Goal: Download file/media

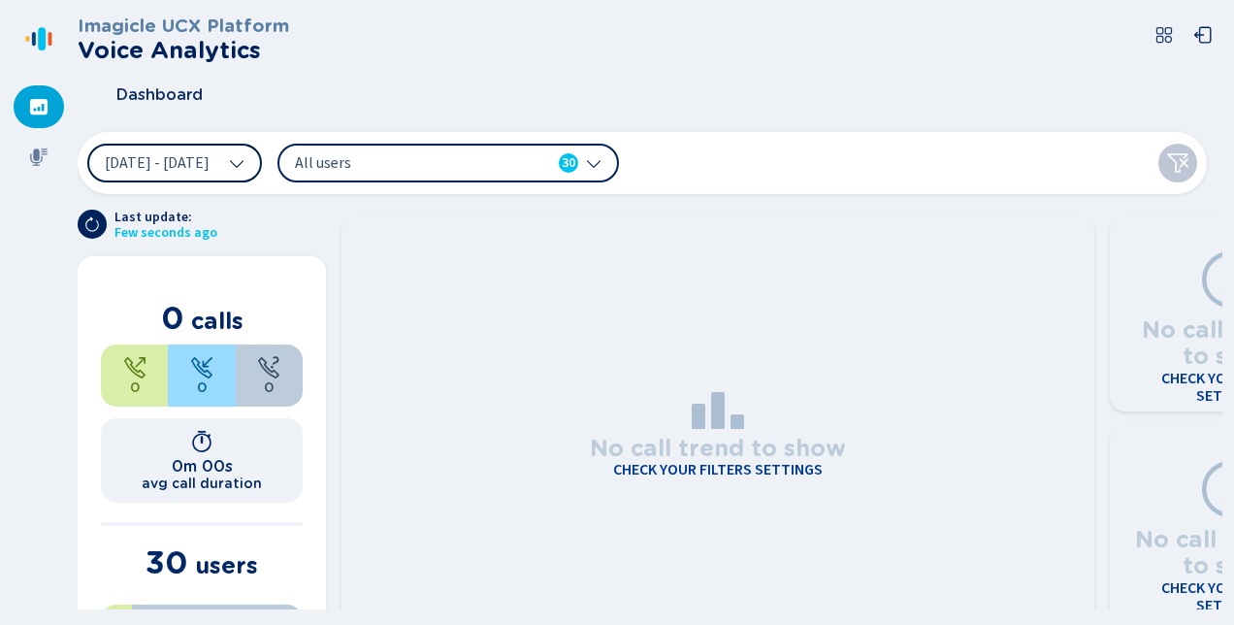
click at [245, 159] on icon at bounding box center [237, 163] width 16 height 16
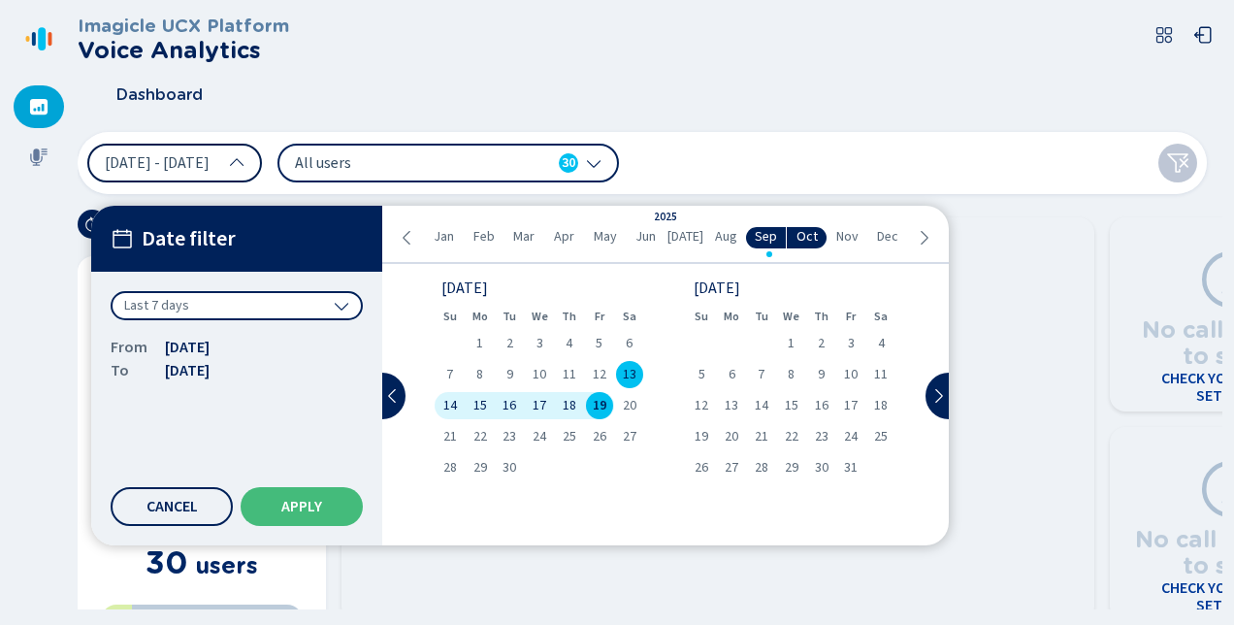
click at [407, 236] on icon at bounding box center [408, 238] width 16 height 16
click at [406, 236] on icon at bounding box center [408, 238] width 16 height 16
click at [724, 235] on span "Aug" at bounding box center [726, 237] width 22 height 16
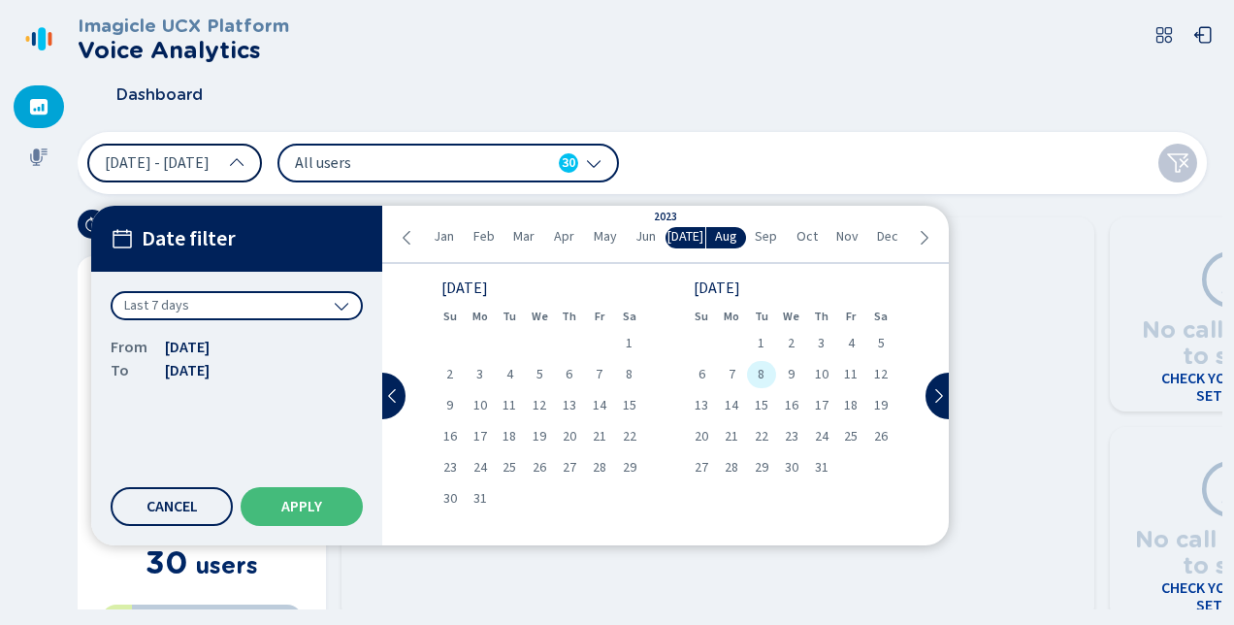
click at [764, 374] on span "8" at bounding box center [761, 375] width 7 height 14
click at [301, 499] on span "Apply" at bounding box center [301, 507] width 41 height 16
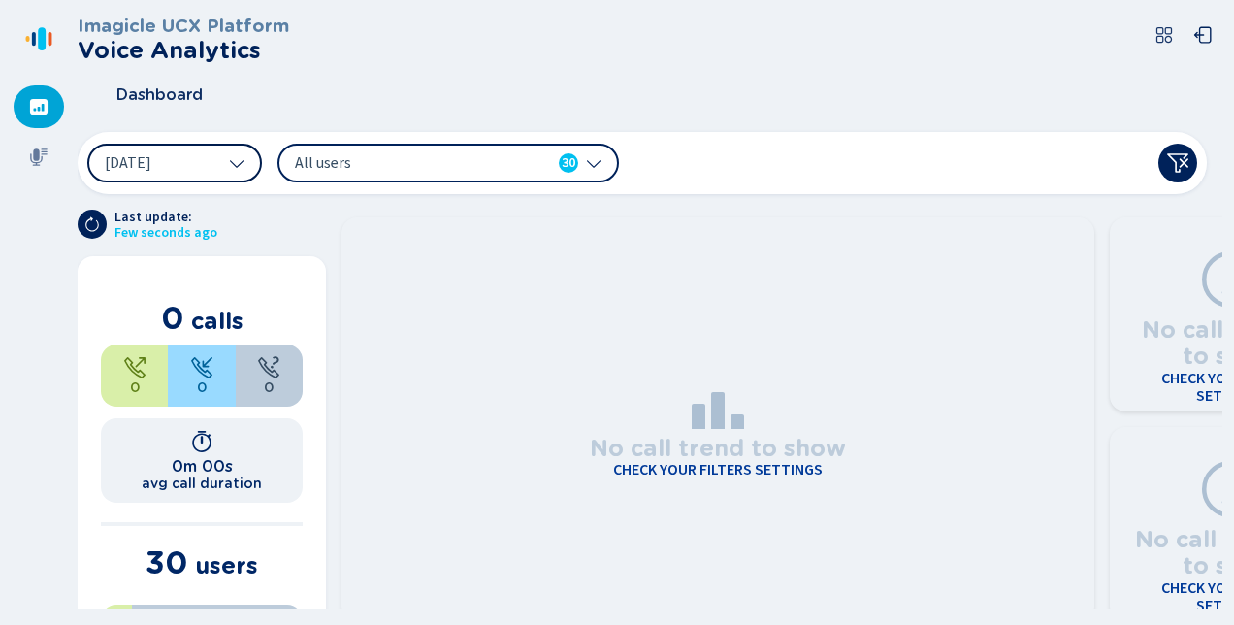
click at [593, 155] on icon at bounding box center [594, 163] width 16 height 16
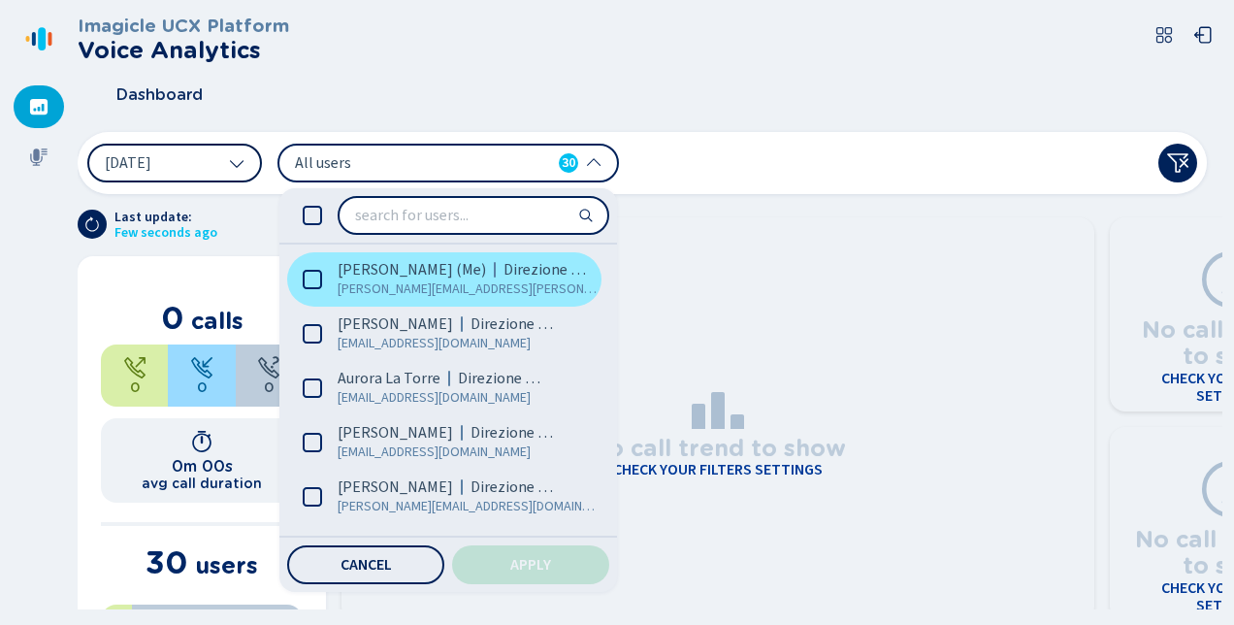
click at [390, 268] on span "[PERSON_NAME] (Me)" at bounding box center [412, 269] width 148 height 19
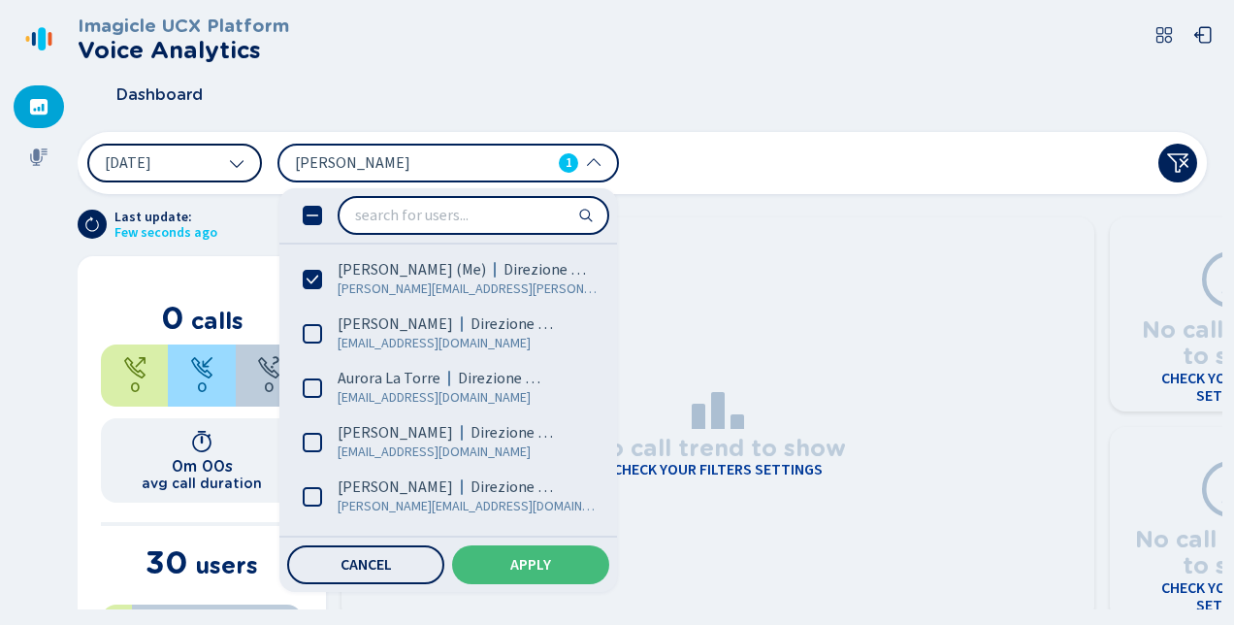
click at [532, 564] on span "Apply" at bounding box center [530, 565] width 41 height 16
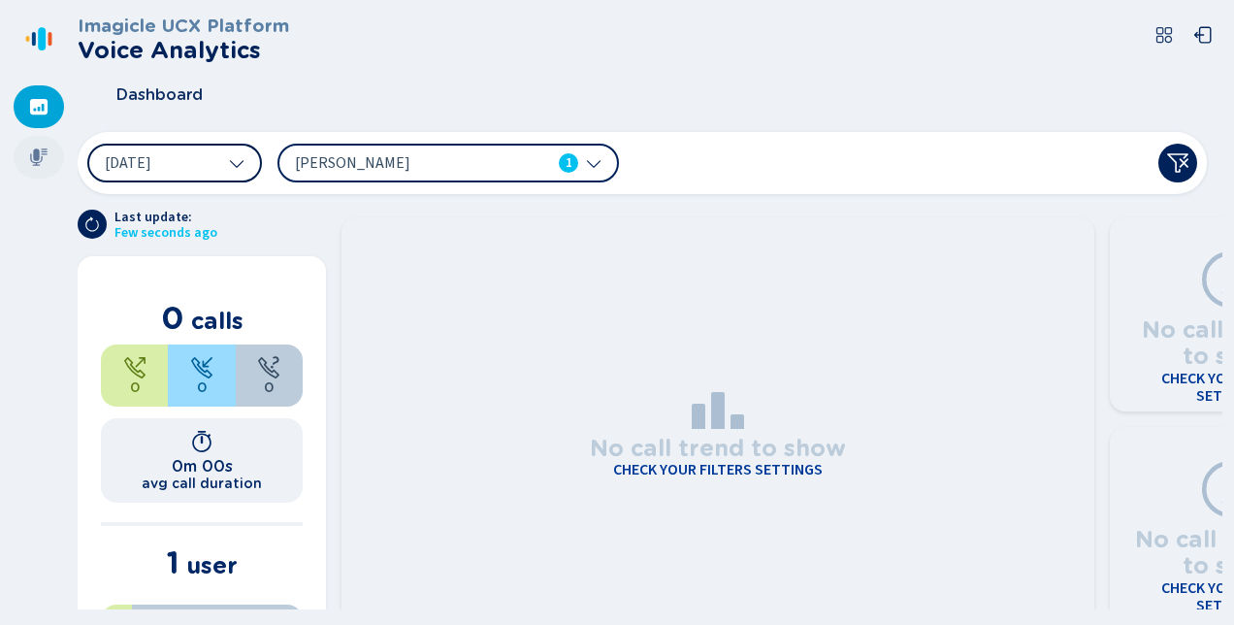
click at [49, 150] on div at bounding box center [39, 157] width 50 height 43
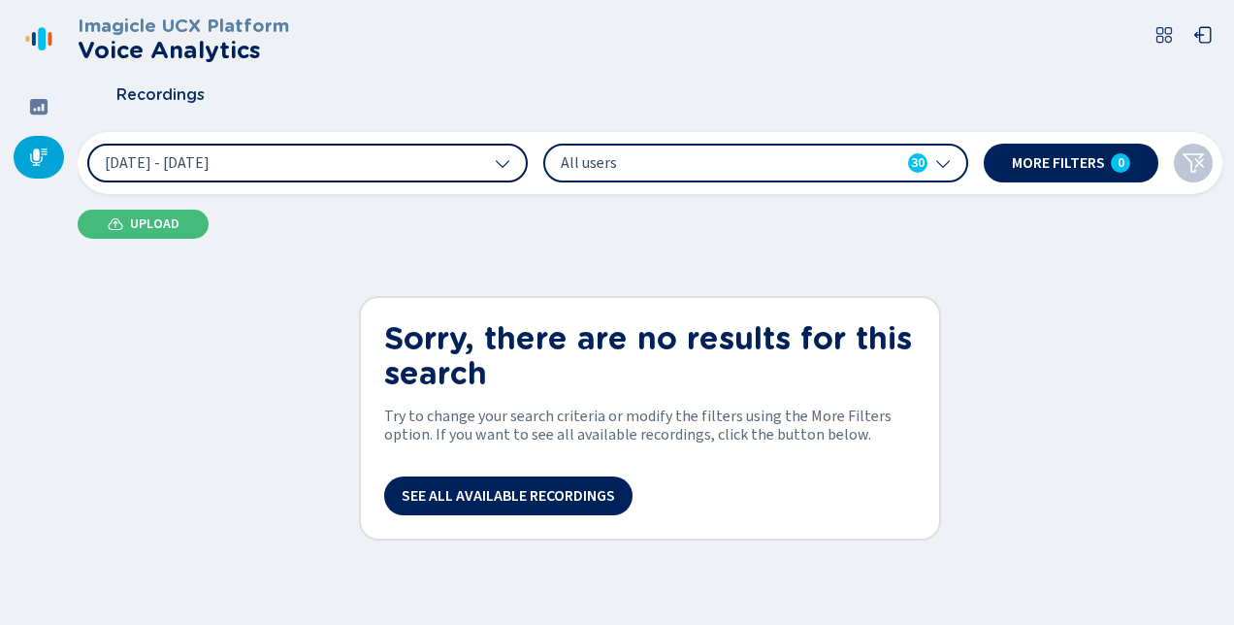
click at [503, 165] on icon at bounding box center [503, 163] width 16 height 16
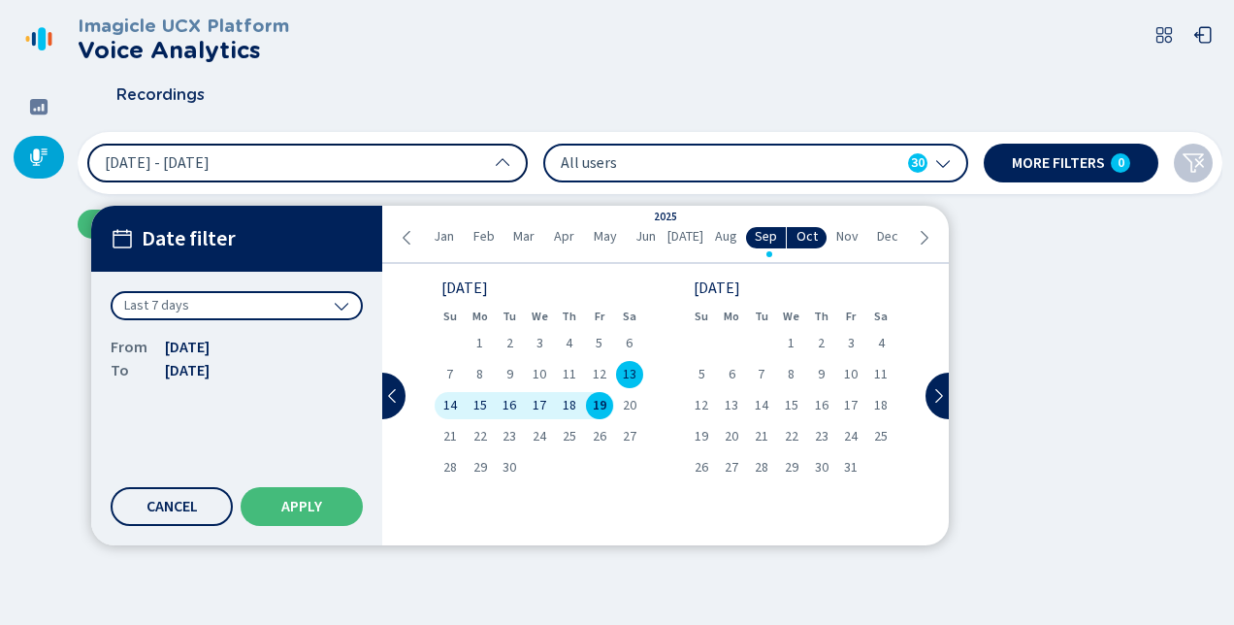
click at [720, 233] on span "Aug" at bounding box center [726, 237] width 22 height 16
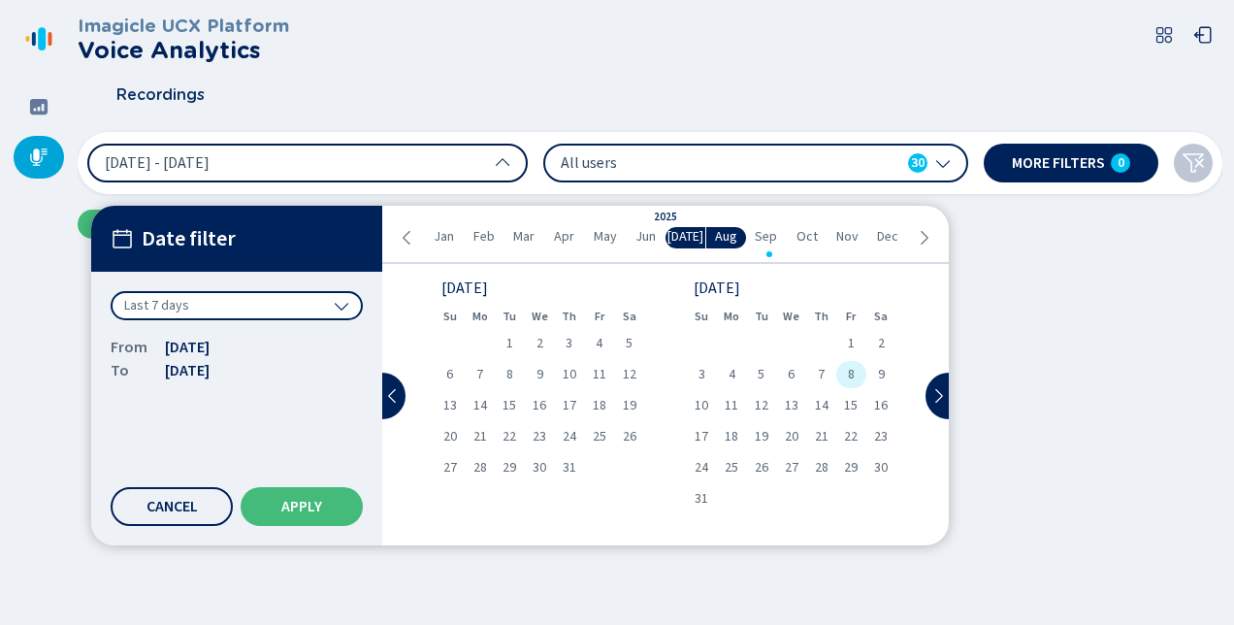
click at [848, 372] on span "8" at bounding box center [851, 375] width 7 height 14
click at [292, 500] on span "Apply" at bounding box center [301, 507] width 41 height 16
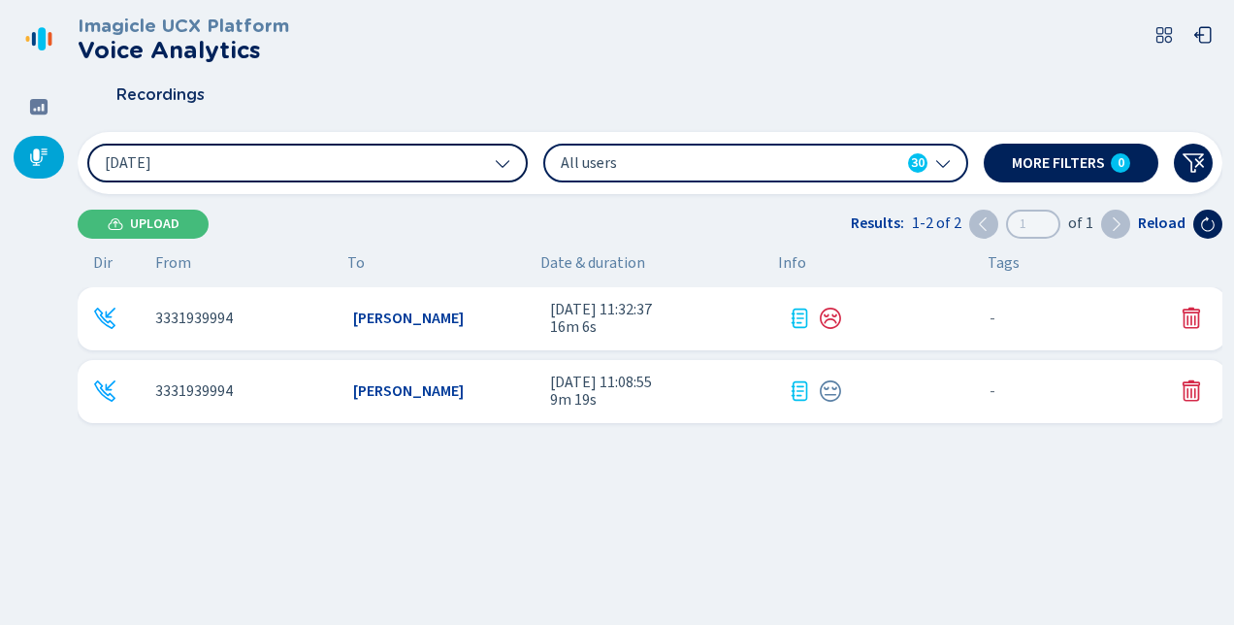
click at [949, 155] on icon at bounding box center [944, 163] width 16 height 16
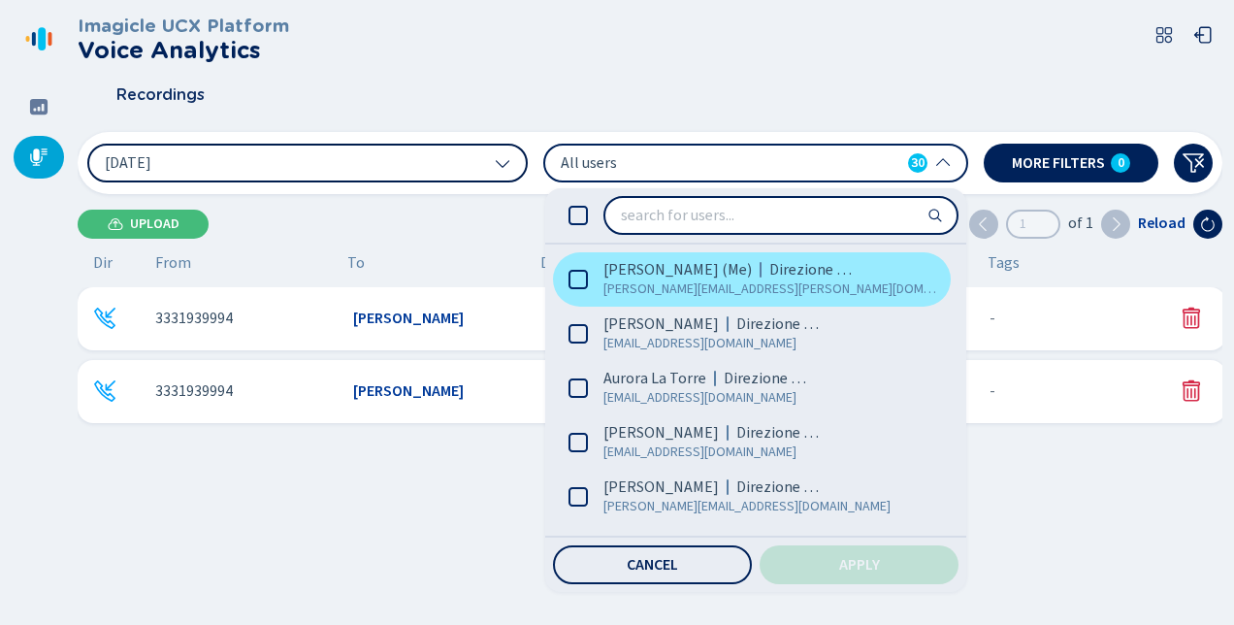
click at [652, 269] on span "[PERSON_NAME] (Me)" at bounding box center [678, 269] width 148 height 19
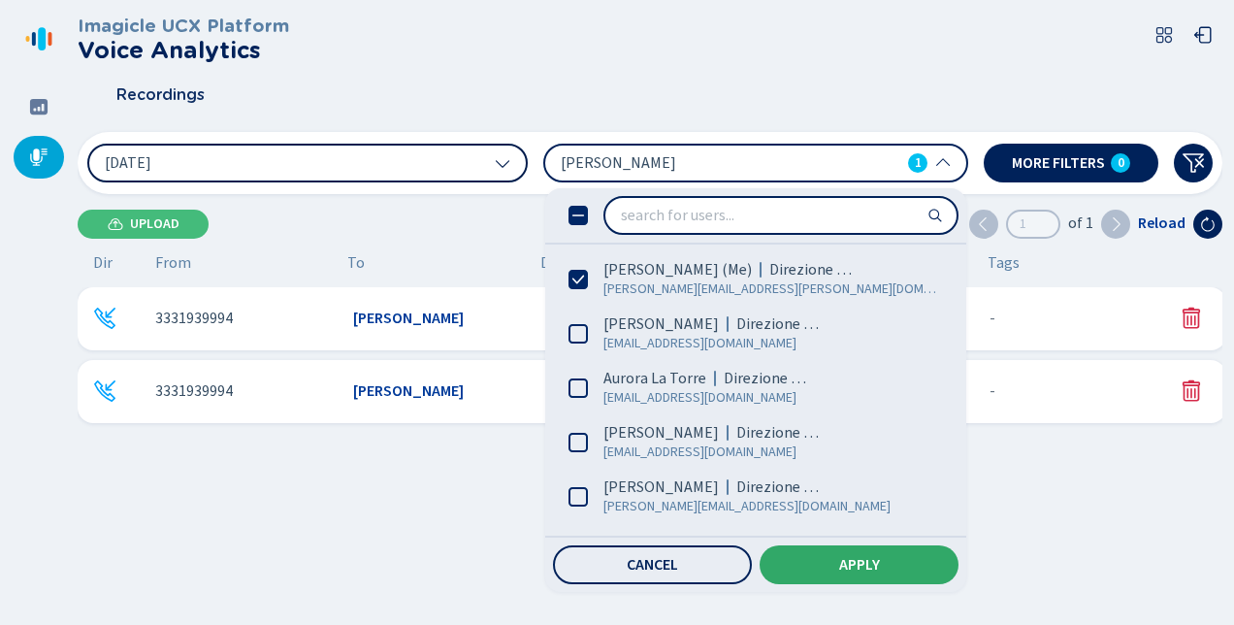
click at [839, 558] on span "Apply" at bounding box center [859, 565] width 41 height 16
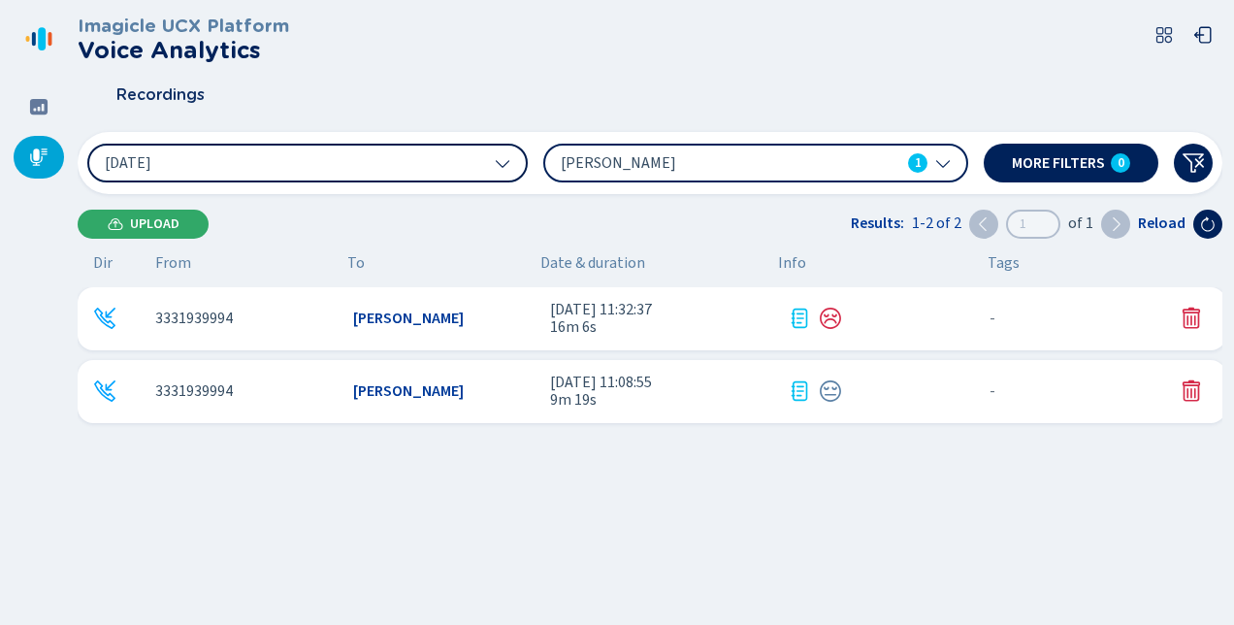
click at [146, 225] on span "Upload" at bounding box center [154, 224] width 49 height 16
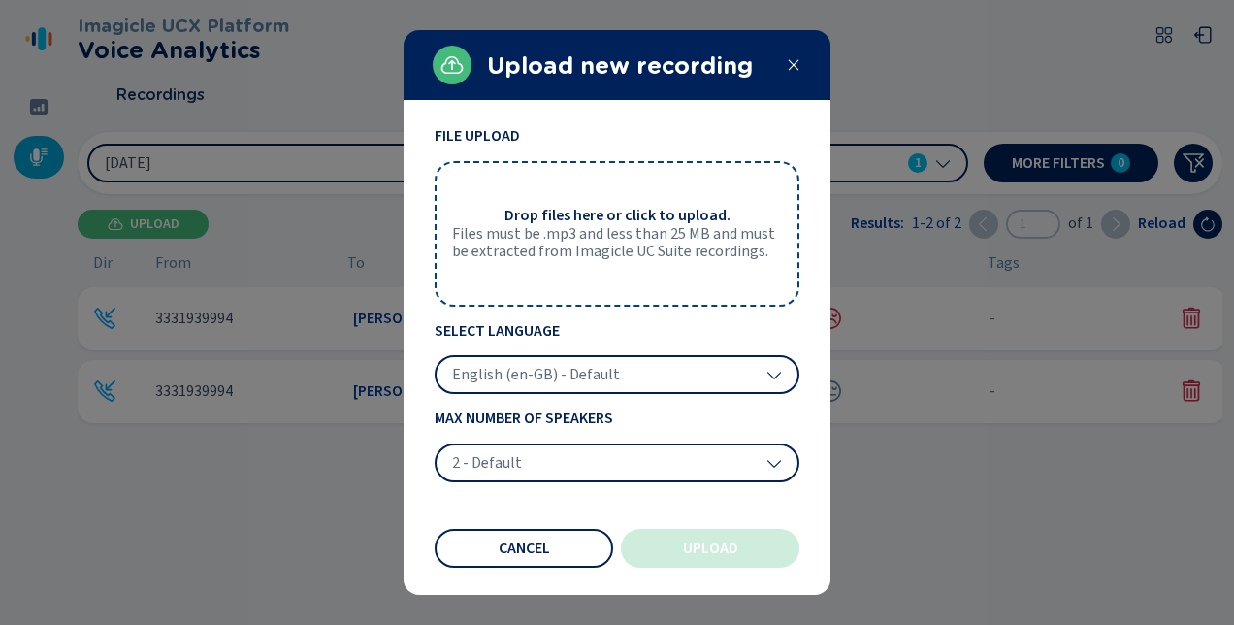
click at [605, 232] on span "Files must be .mp3 and less than 25 MB and must be extracted from Imagicle UC S…" at bounding box center [617, 243] width 330 height 36
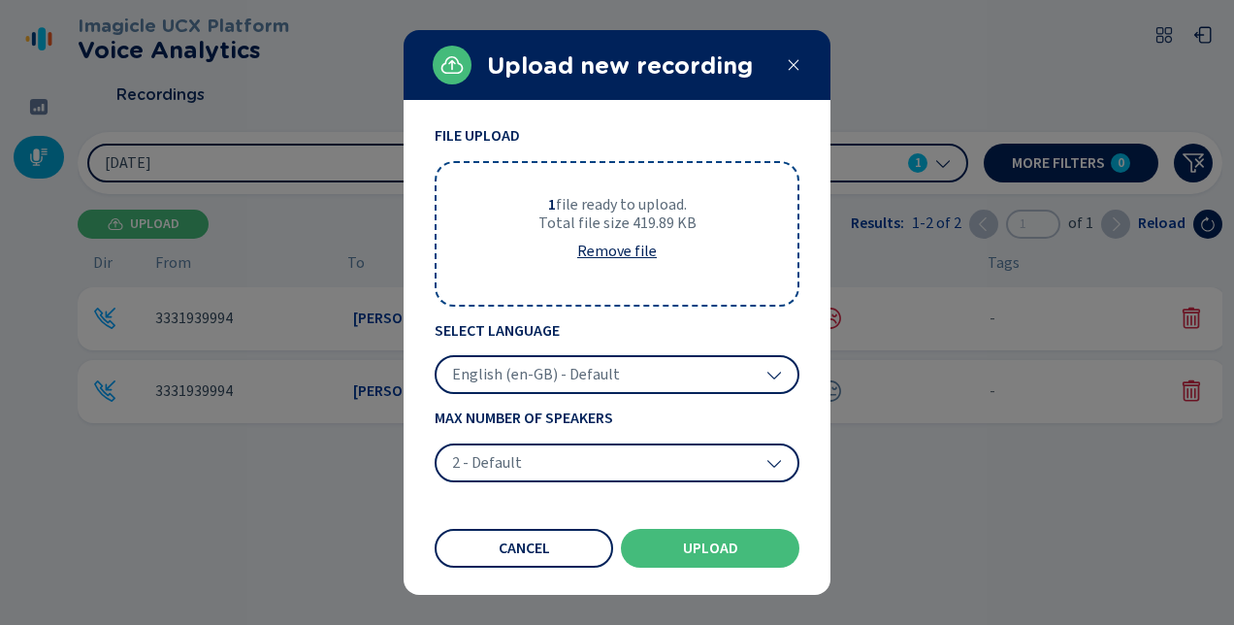
click at [788, 371] on div "English (en-GB) - Default" at bounding box center [617, 374] width 365 height 39
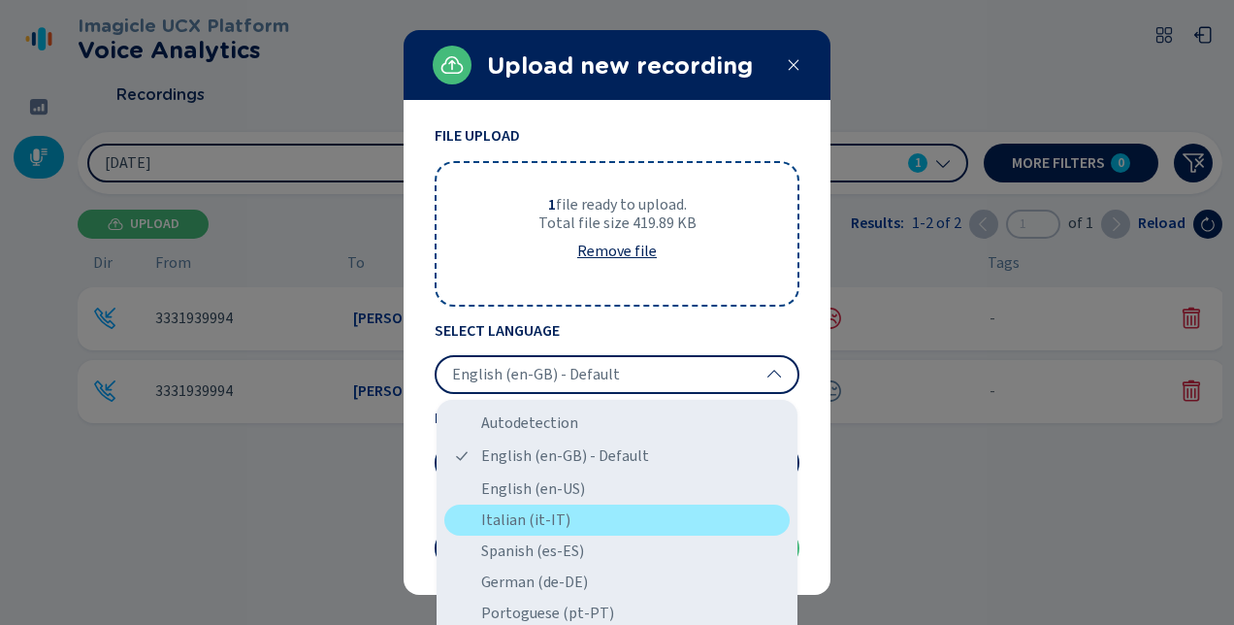
click at [535, 519] on div "Italian (it-IT)" at bounding box center [616, 520] width 345 height 31
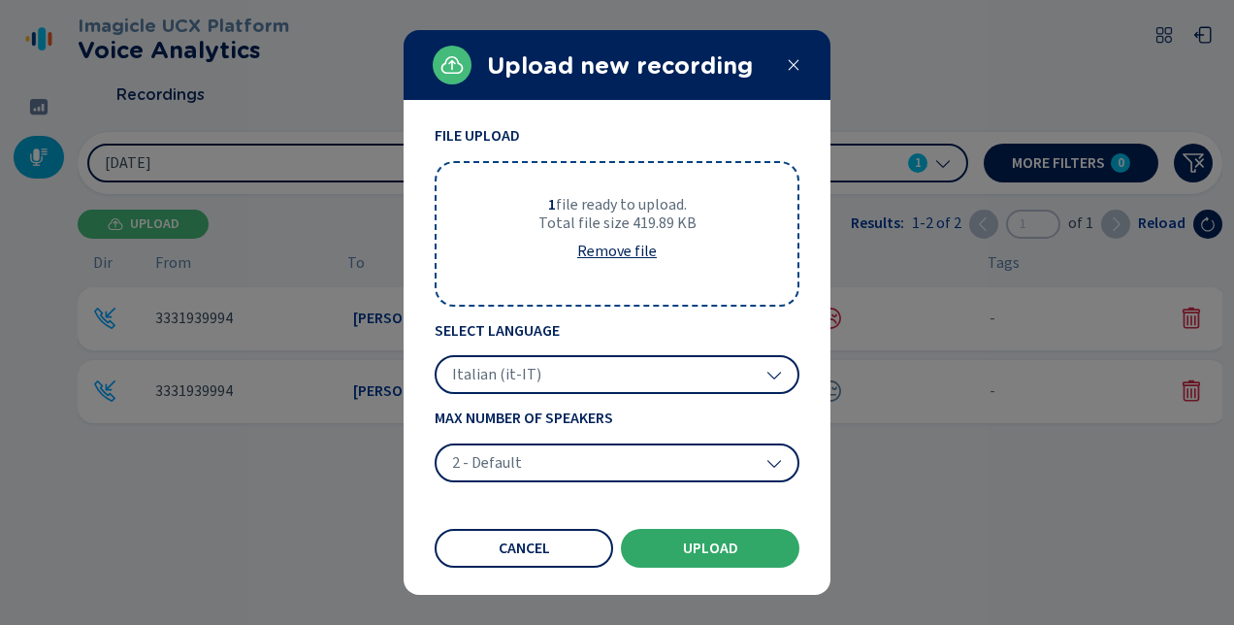
click at [715, 542] on span "Upload" at bounding box center [710, 549] width 55 height 16
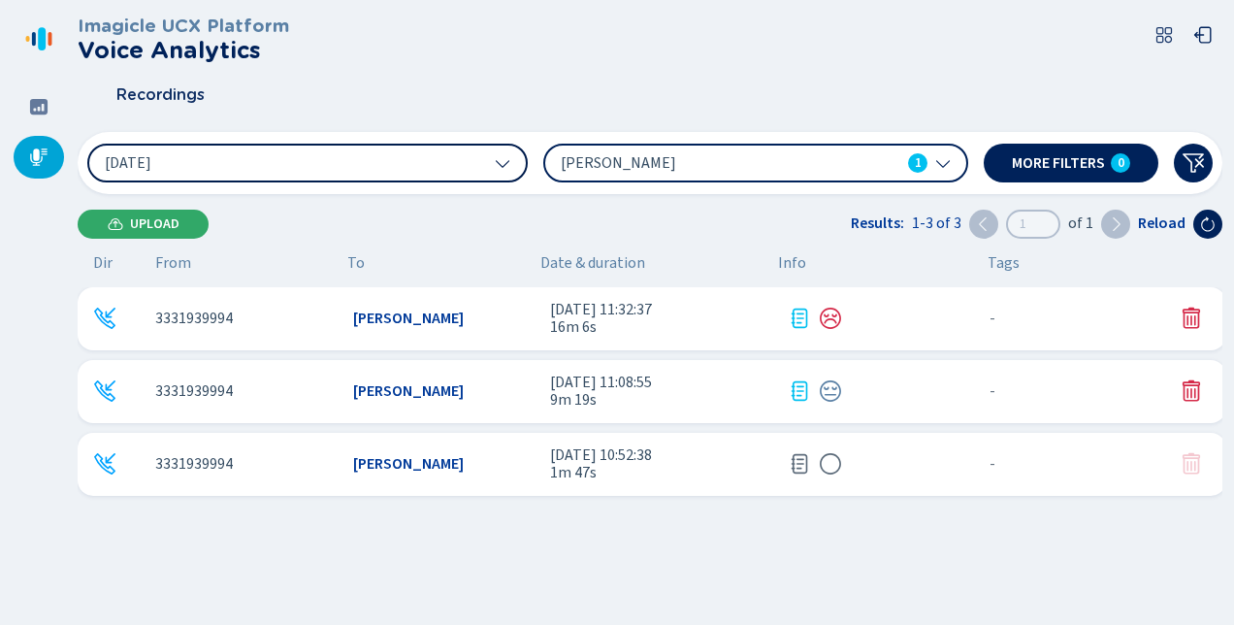
click at [159, 226] on span "Upload" at bounding box center [154, 224] width 49 height 16
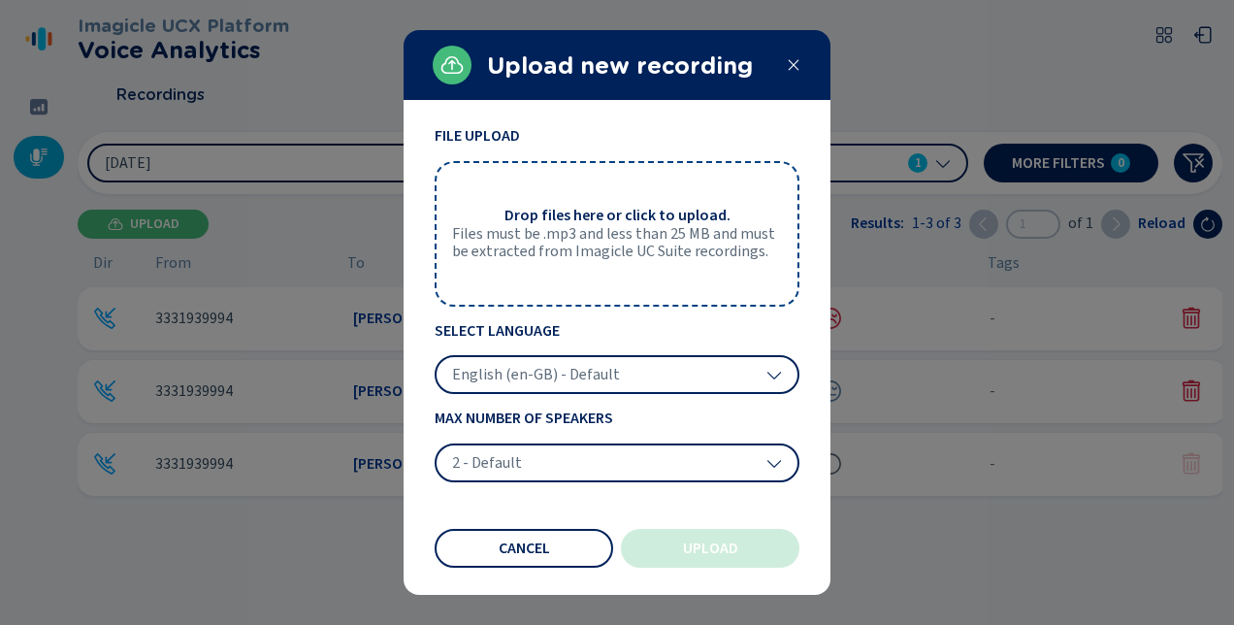
click at [615, 233] on span "Files must be .mp3 and less than 25 MB and must be extracted from Imagicle UC S…" at bounding box center [617, 243] width 330 height 36
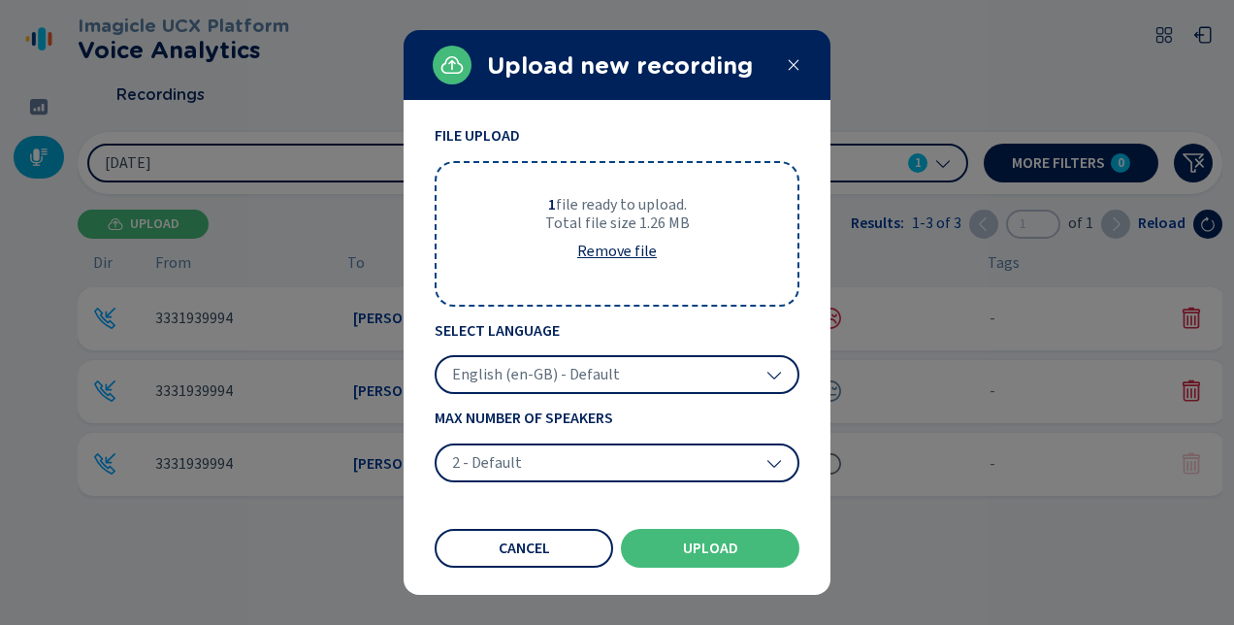
click at [786, 373] on div "English (en-GB) - Default" at bounding box center [617, 374] width 365 height 39
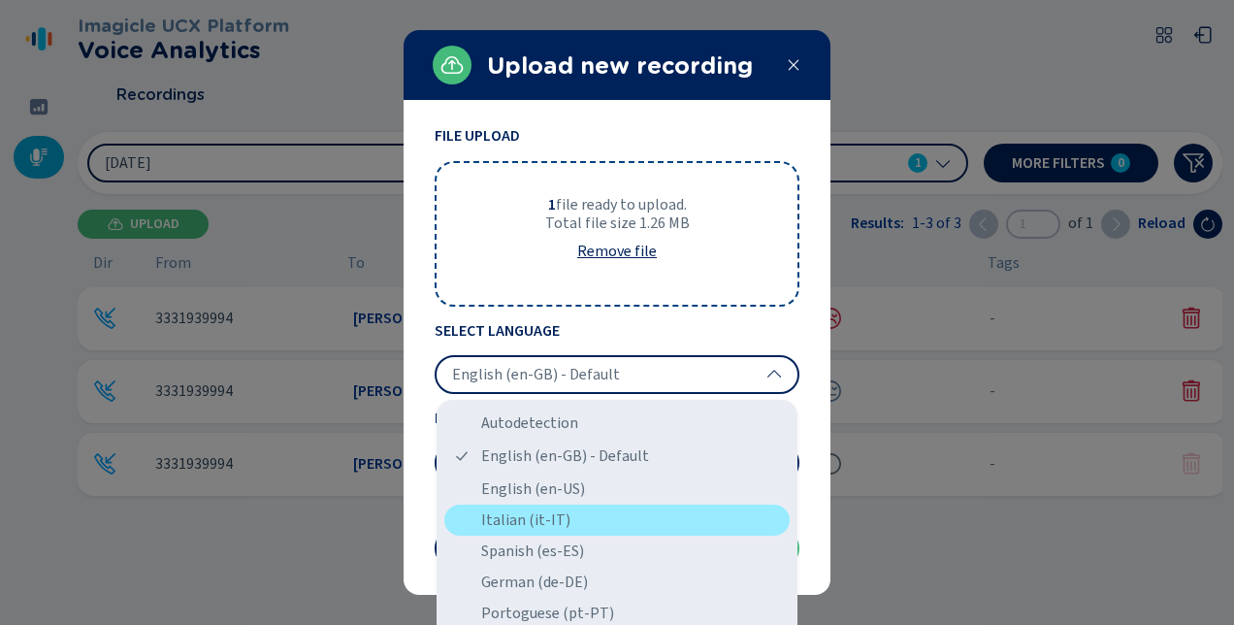
click at [545, 512] on div "Italian (it-IT)" at bounding box center [616, 520] width 345 height 31
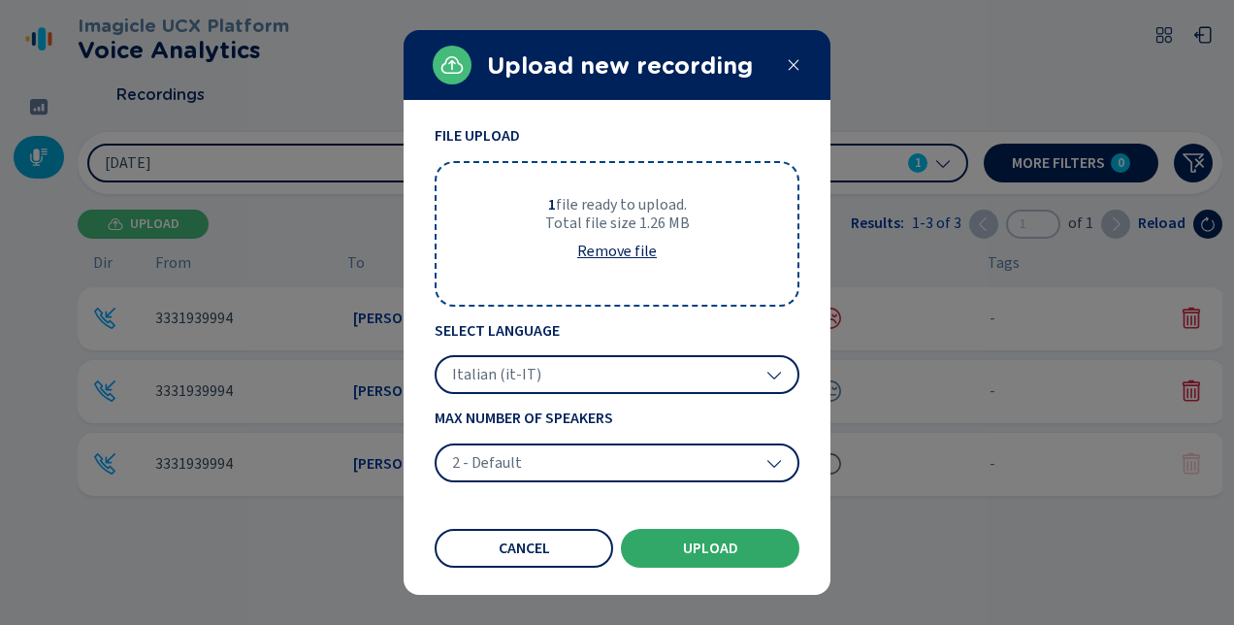
click at [726, 545] on span "Upload" at bounding box center [710, 549] width 55 height 16
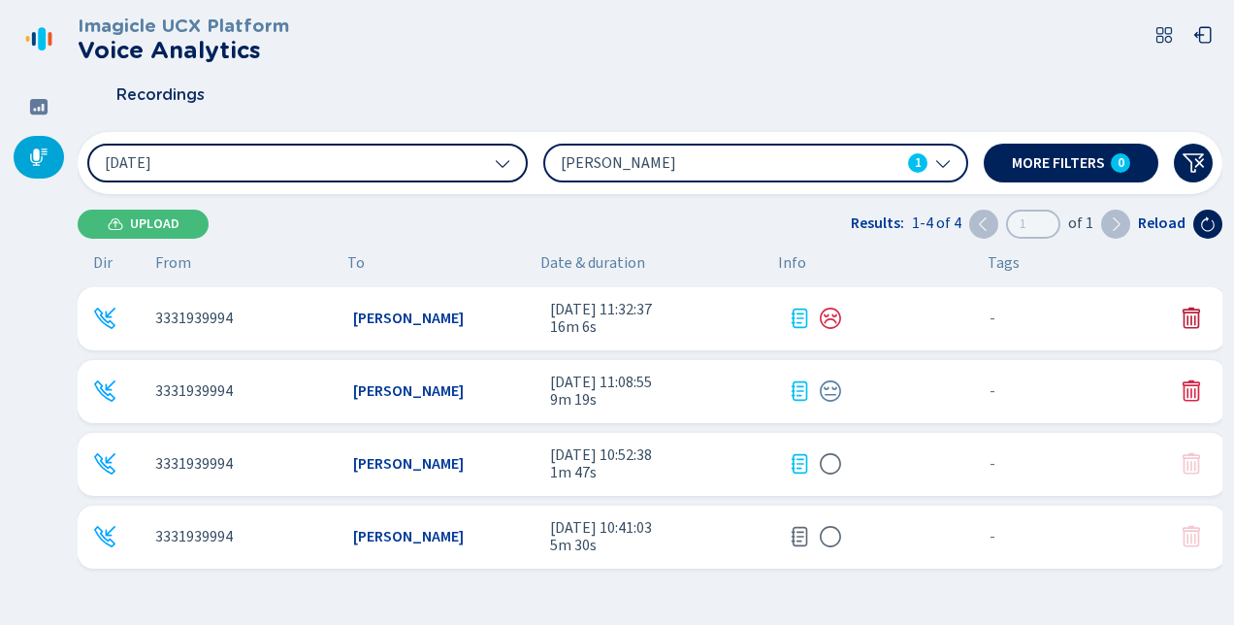
click at [1187, 316] on icon at bounding box center [1191, 318] width 17 height 21
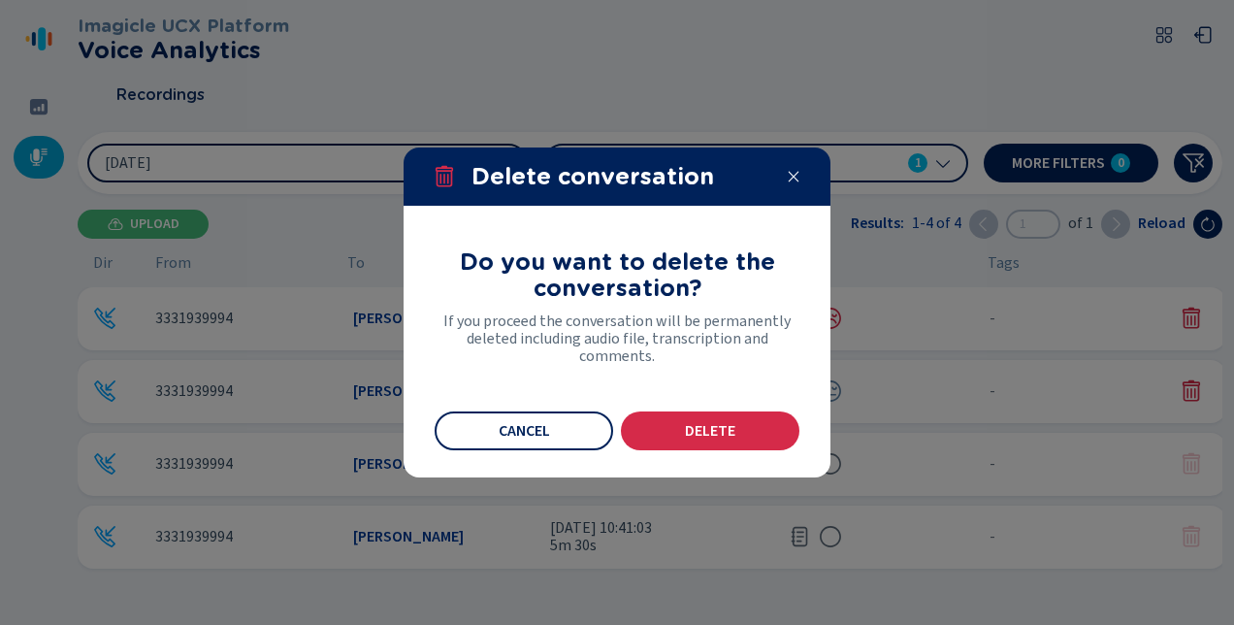
drag, startPoint x: 726, startPoint y: 431, endPoint x: 802, endPoint y: 332, distance: 124.6
click at [726, 431] on span "Delete" at bounding box center [710, 431] width 50 height 16
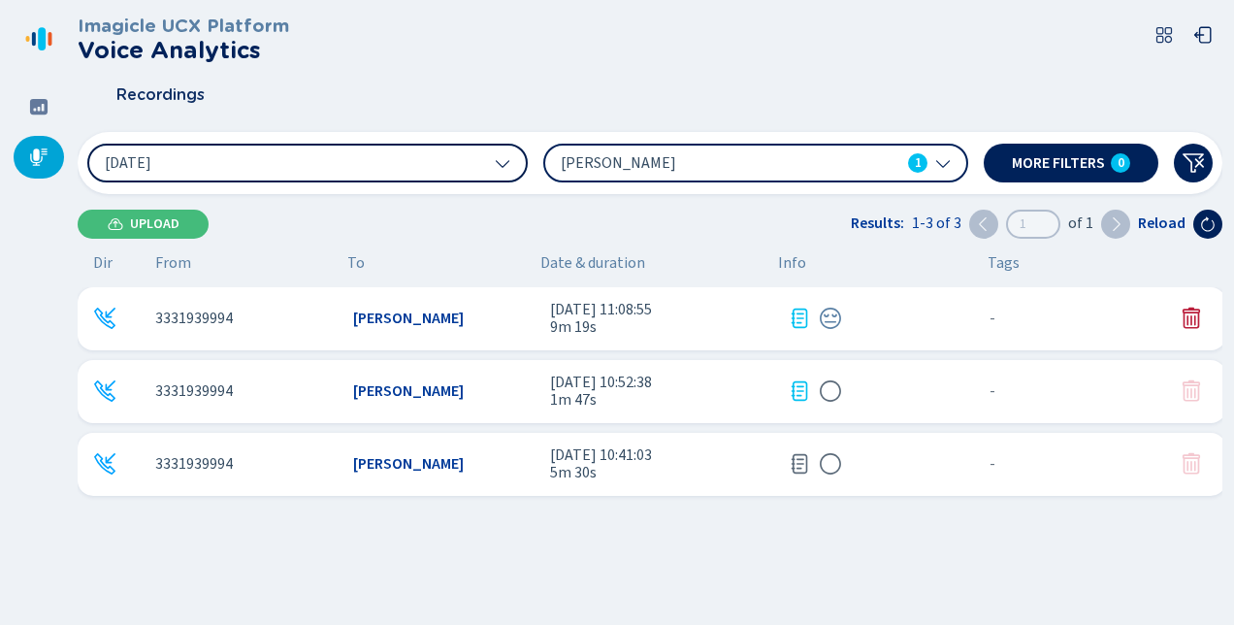
click at [1183, 314] on icon at bounding box center [1191, 318] width 17 height 21
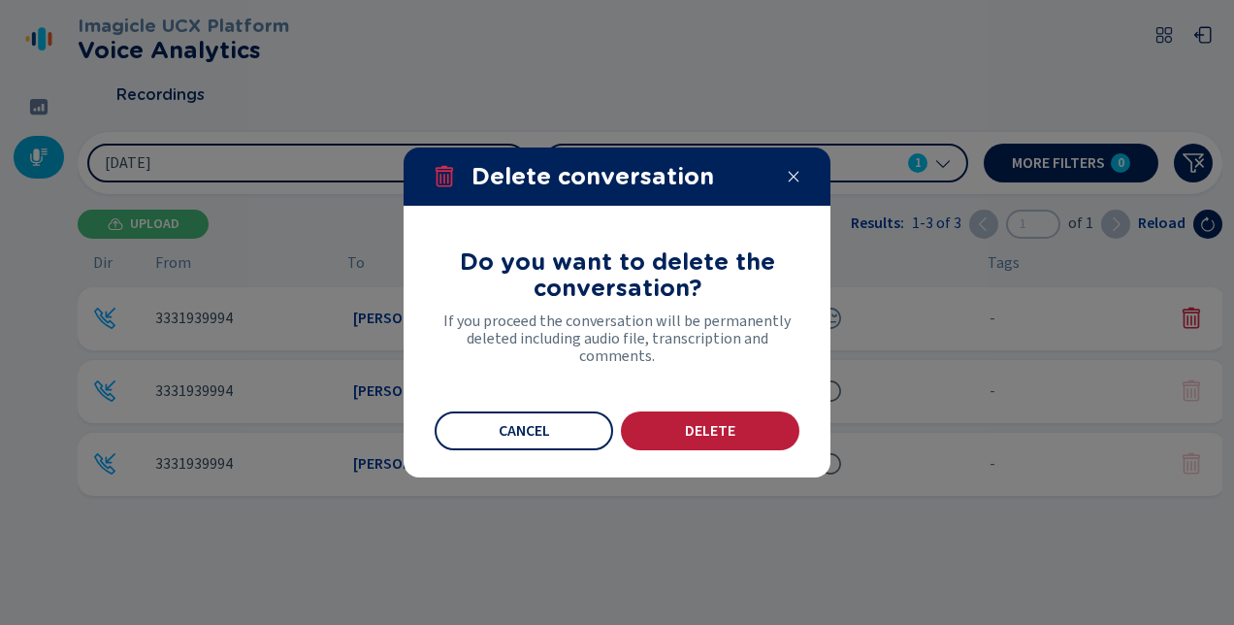
click at [695, 428] on span "Delete" at bounding box center [710, 431] width 50 height 16
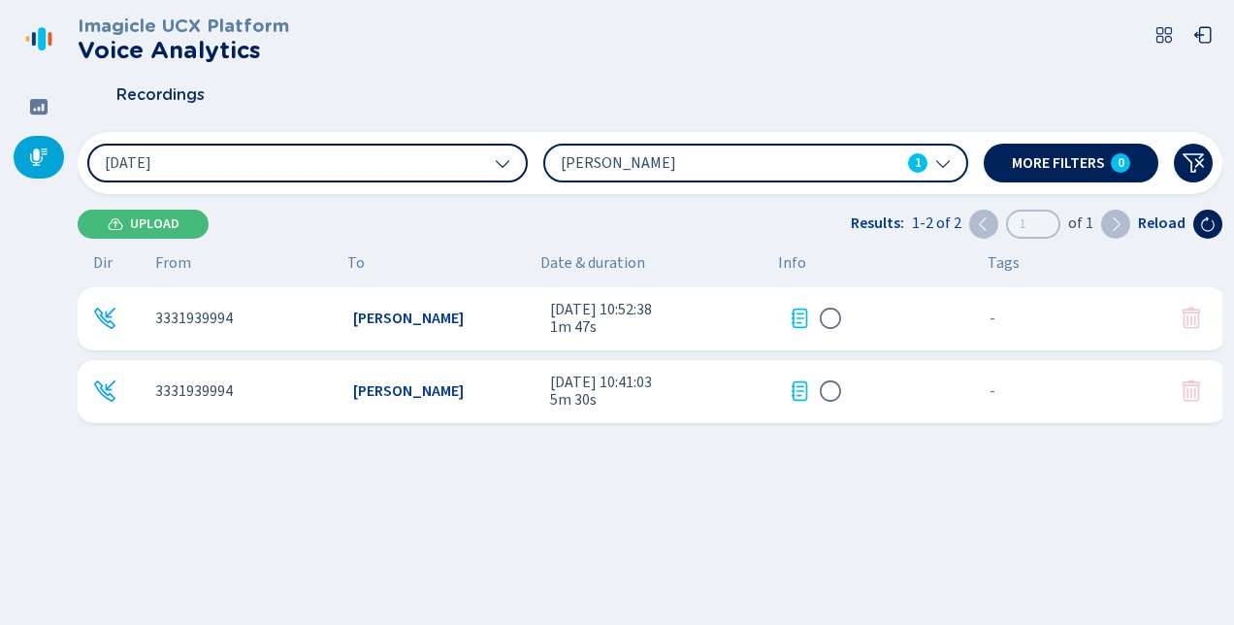
click at [794, 388] on icon at bounding box center [799, 390] width 23 height 23
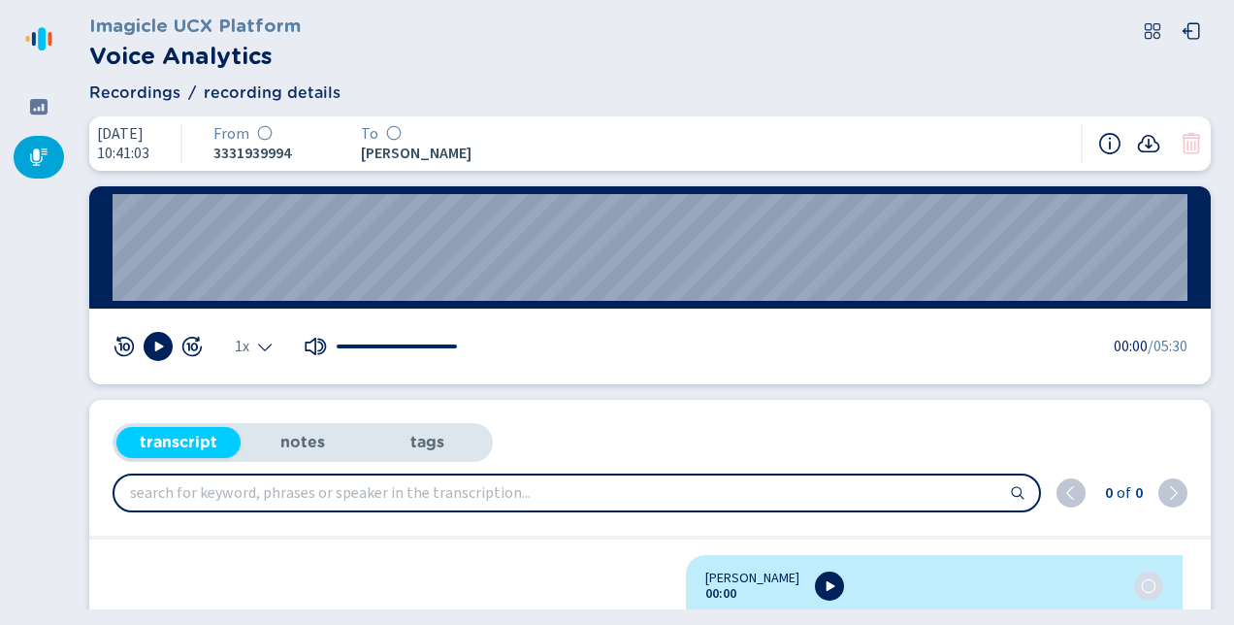
click at [1148, 143] on icon at bounding box center [1149, 143] width 22 height 17
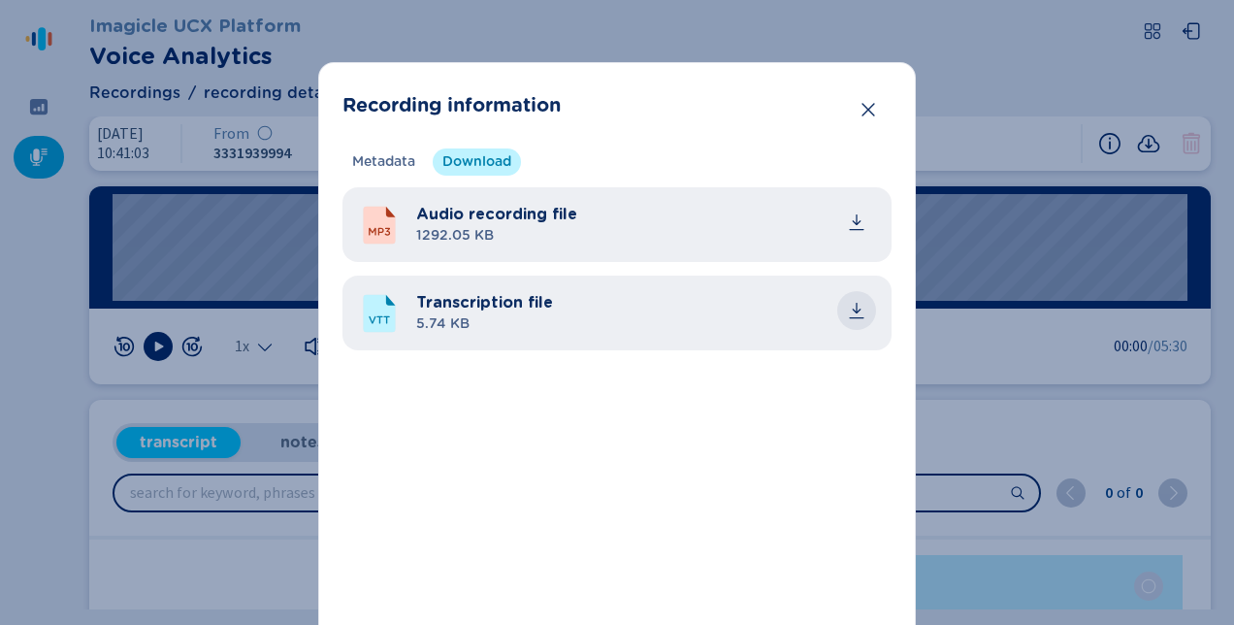
click at [854, 305] on icon "common.download" at bounding box center [856, 310] width 19 height 19
click at [579, 78] on section "Recording information Metadata Download Recording technology - Calling platform…" at bounding box center [617, 379] width 598 height 635
click at [864, 100] on icon "Close" at bounding box center [868, 109] width 19 height 19
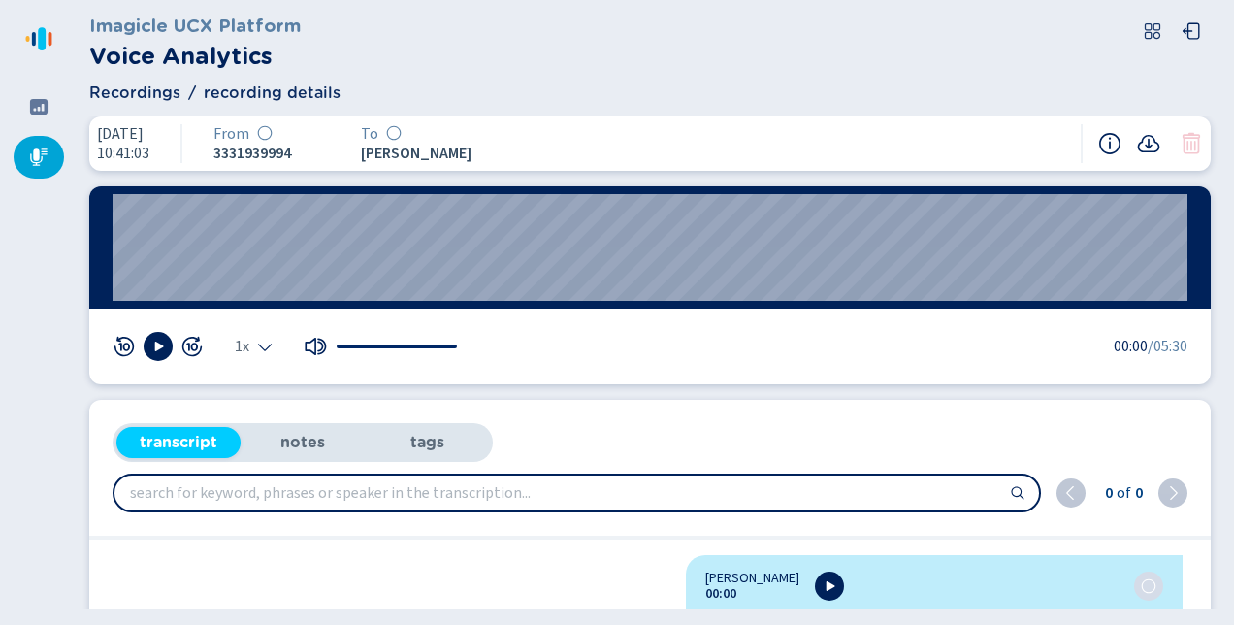
click at [25, 150] on div at bounding box center [39, 157] width 50 height 43
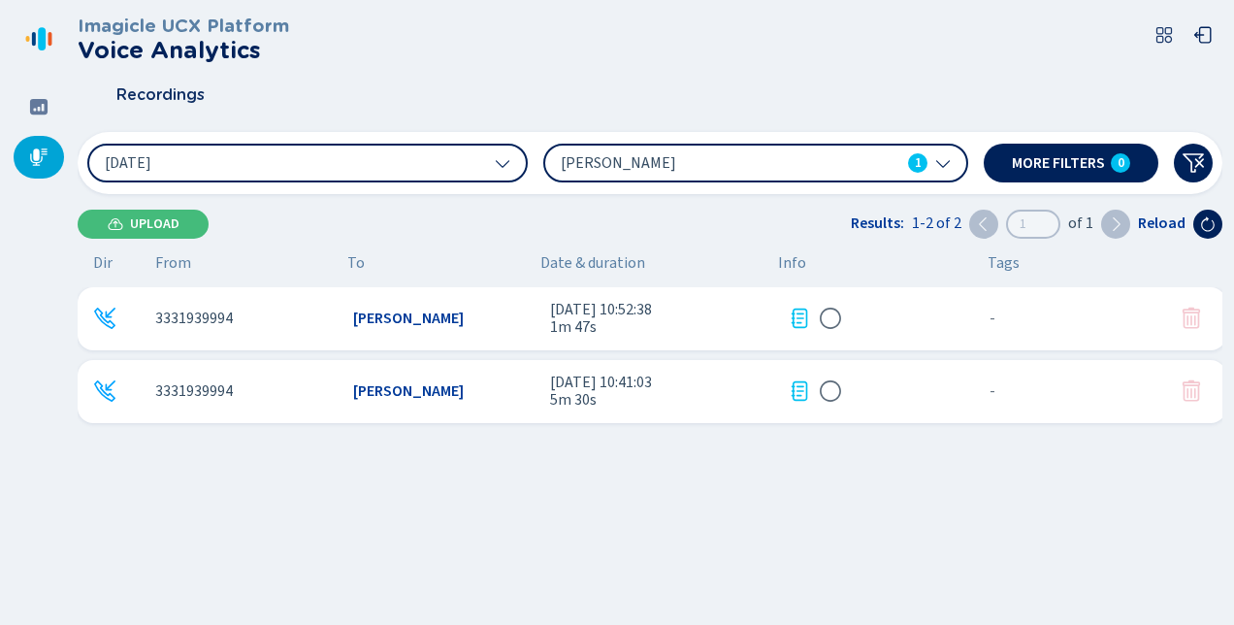
click at [794, 322] on icon at bounding box center [799, 318] width 23 height 23
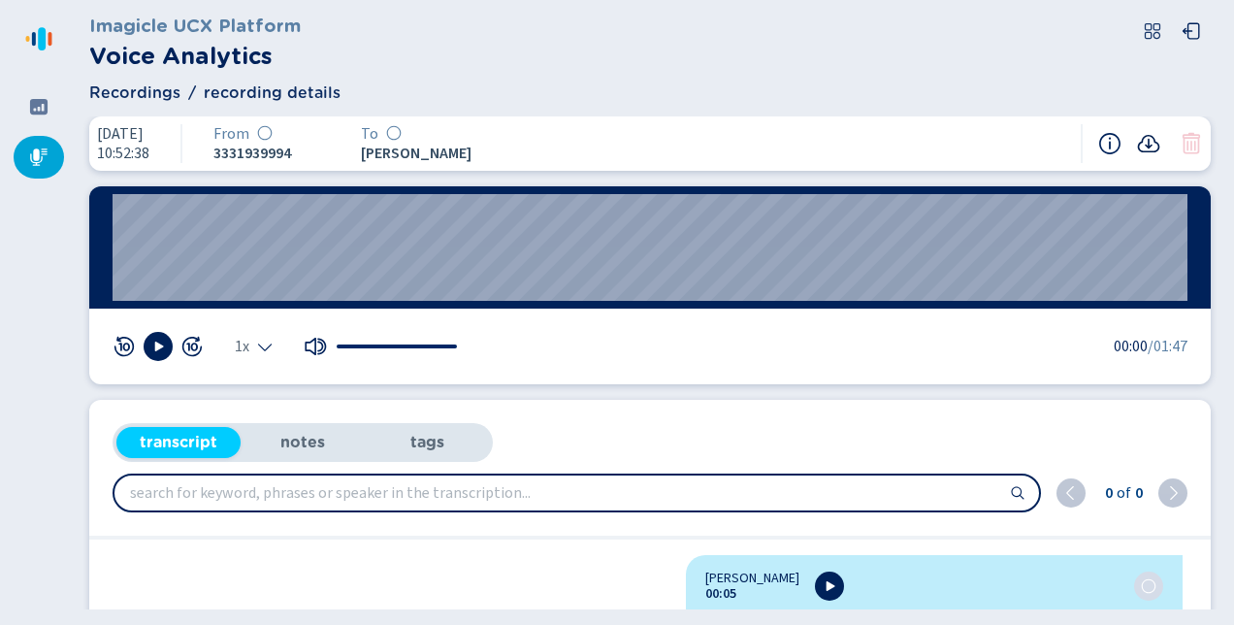
click at [1144, 140] on icon at bounding box center [1148, 143] width 23 height 23
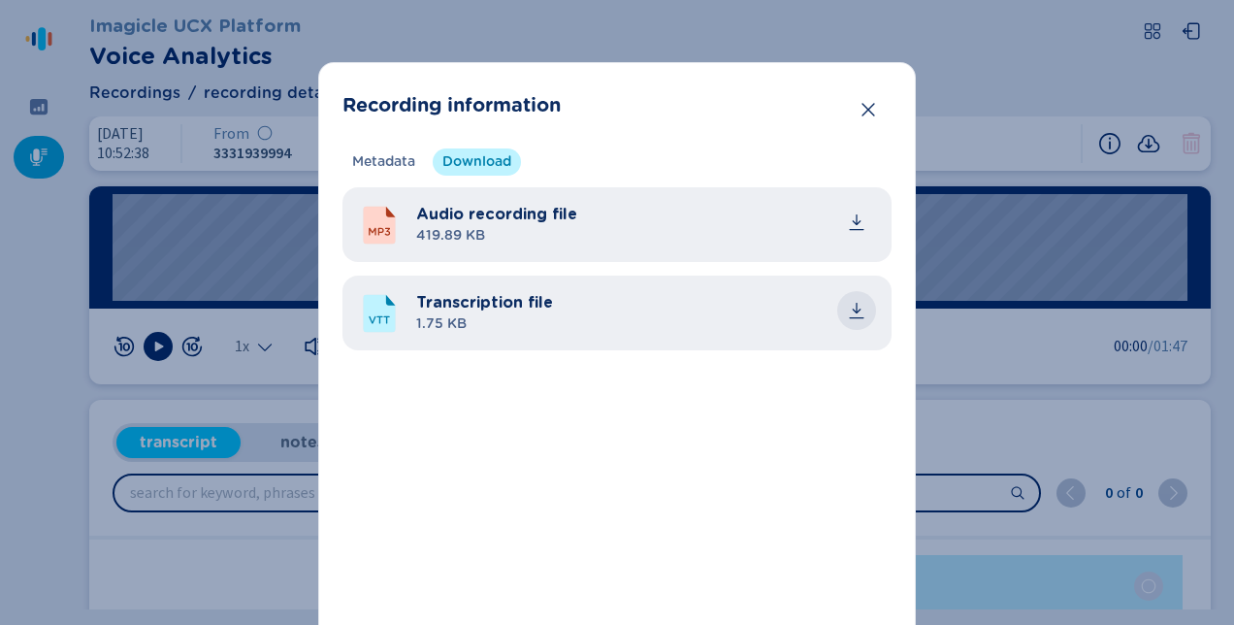
click at [852, 309] on icon "common.download" at bounding box center [856, 310] width 19 height 19
drag, startPoint x: 488, startPoint y: 29, endPoint x: 522, endPoint y: 28, distance: 34.0
click at [488, 29] on div "Recording information Metadata Download Recording technology - Calling platform…" at bounding box center [617, 312] width 1234 height 625
click at [861, 100] on icon "Close" at bounding box center [868, 109] width 19 height 19
